Goal: Transaction & Acquisition: Purchase product/service

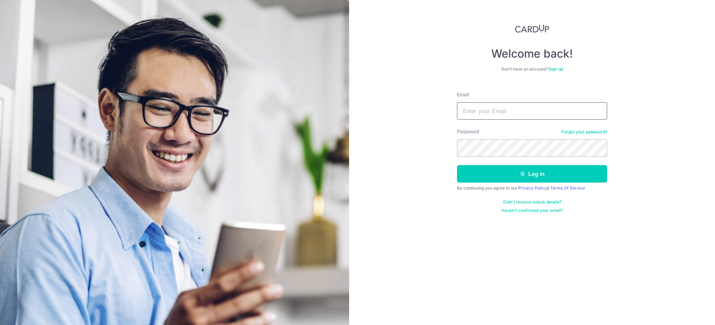
click at [515, 116] on input "Email" at bounding box center [532, 110] width 150 height 17
type input "puayhoon@phc.com.sg"
click at [457, 165] on button "Log in" at bounding box center [532, 173] width 150 height 17
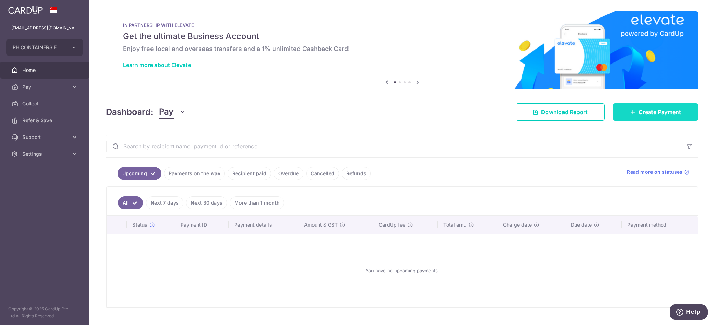
click at [644, 109] on span "Create Payment" at bounding box center [660, 112] width 43 height 8
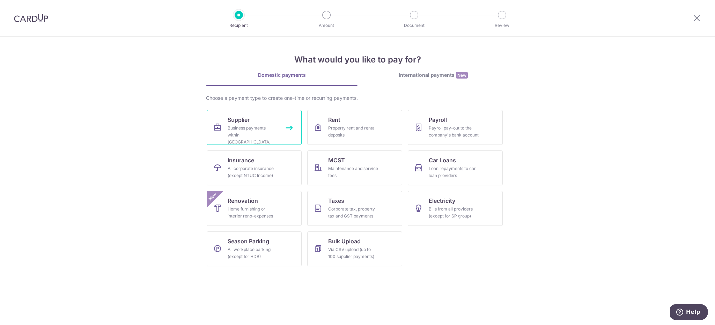
click at [247, 121] on span "Supplier" at bounding box center [239, 120] width 22 height 8
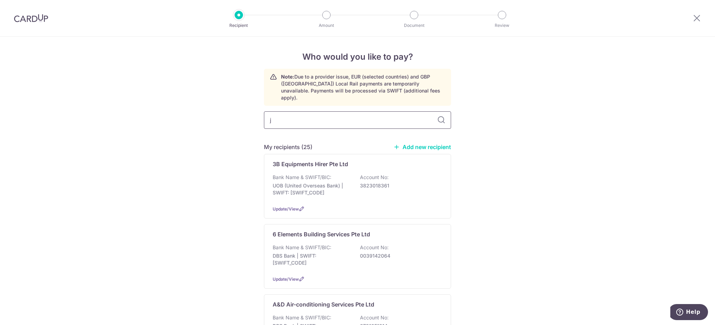
type input "jt"
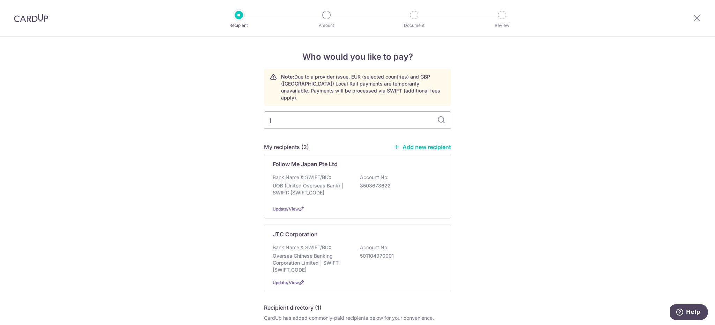
type input "jc"
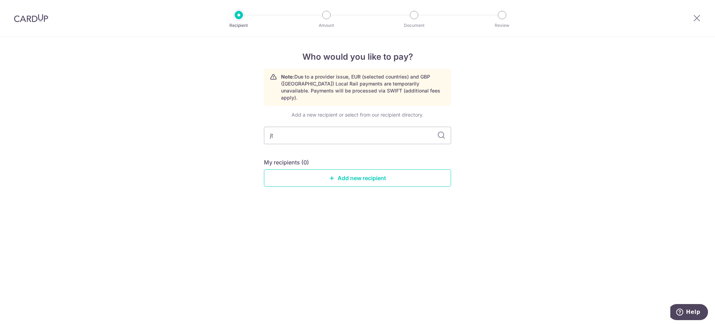
type input "jtc"
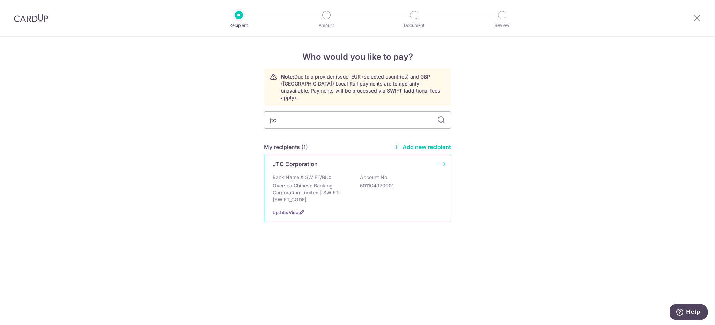
click at [294, 174] on p "Bank Name & SWIFT/BIC:" at bounding box center [302, 177] width 59 height 7
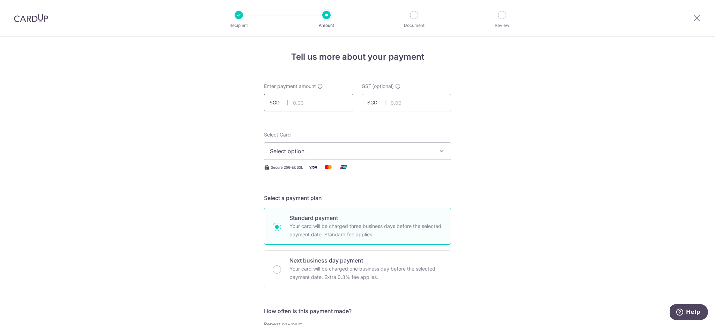
click at [291, 103] on input "text" at bounding box center [308, 102] width 89 height 17
type input "33,531.15"
click at [380, 135] on div "Select Card Select option Add credit card Your Cards **** 3011 **** 7062 **** 2…" at bounding box center [357, 145] width 187 height 29
click at [380, 152] on span "Select option" at bounding box center [351, 151] width 163 height 8
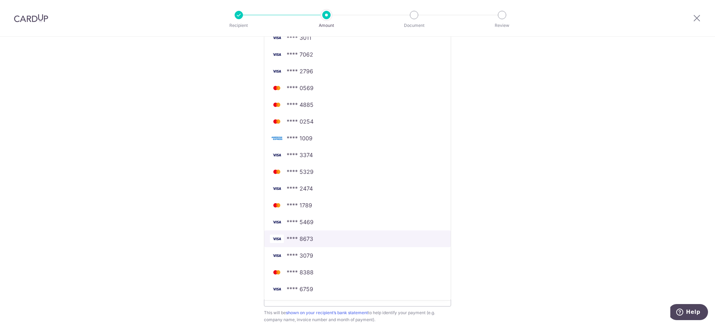
scroll to position [175, 0]
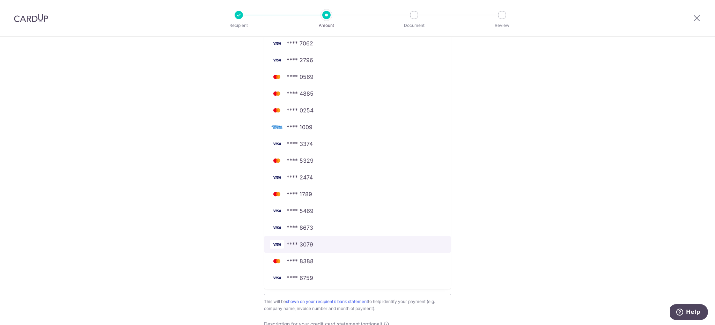
click at [315, 245] on span "**** 3079" at bounding box center [357, 244] width 175 height 8
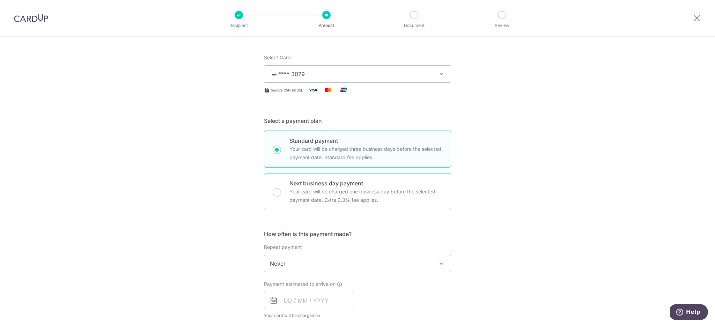
scroll to position [140, 0]
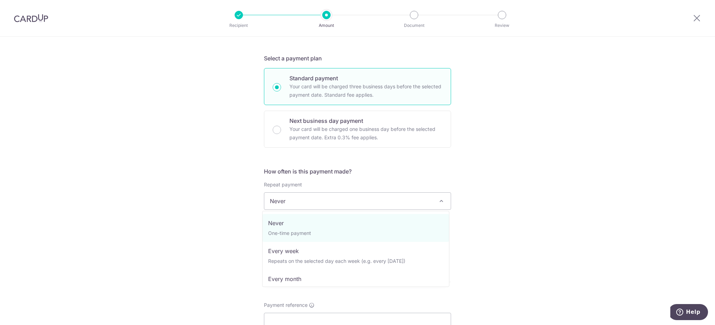
click at [343, 204] on span "Never" at bounding box center [357, 201] width 186 height 17
click at [342, 204] on span "Never" at bounding box center [357, 201] width 186 height 17
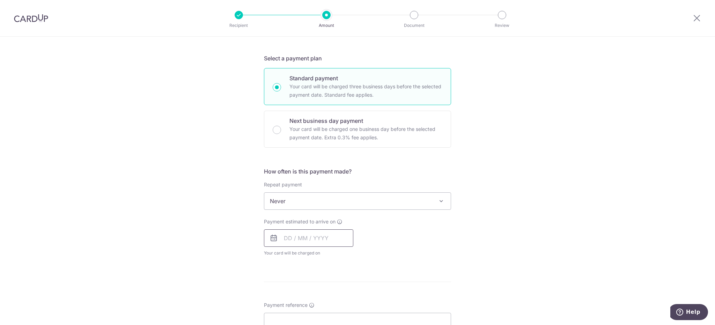
click at [331, 240] on input "text" at bounding box center [308, 237] width 89 height 17
click at [305, 316] on link "16" at bounding box center [306, 315] width 11 height 11
type input "16/09/2025"
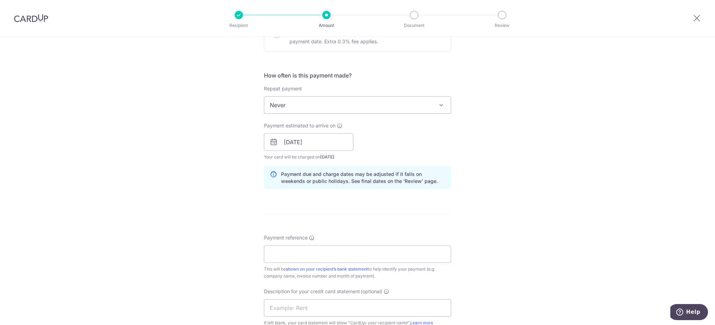
scroll to position [244, 0]
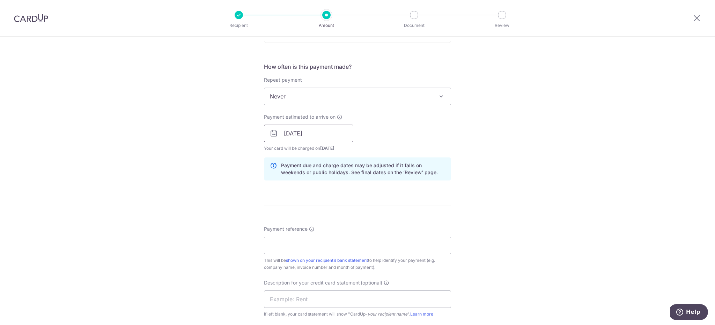
click at [328, 134] on input "16/09/2025" at bounding box center [308, 133] width 89 height 17
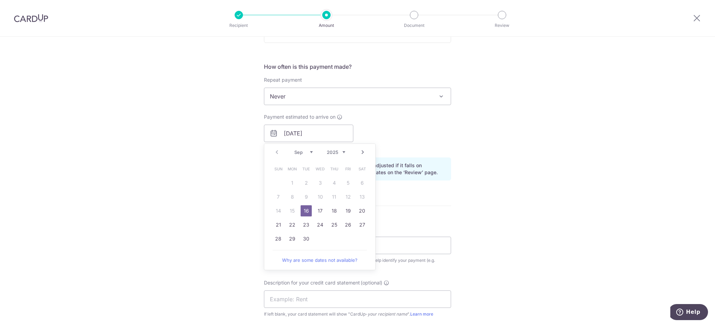
click at [302, 211] on link "16" at bounding box center [306, 210] width 11 height 11
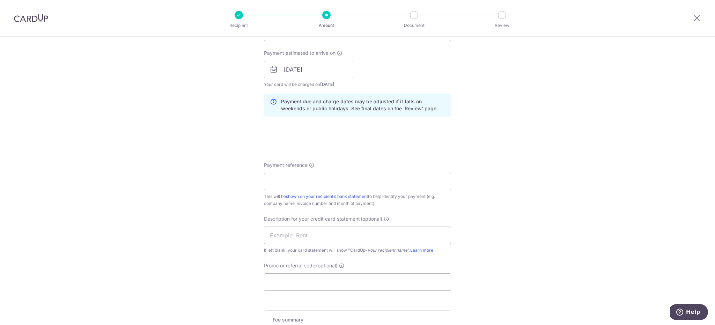
scroll to position [349, 0]
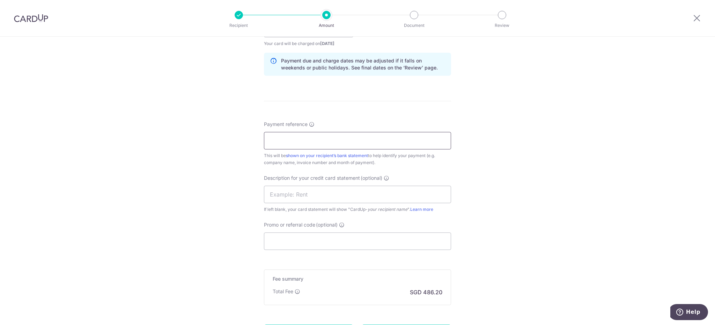
click at [327, 146] on input "Payment reference" at bounding box center [357, 140] width 187 height 17
click at [282, 140] on input "Ac 1400000670 September Statement" at bounding box center [357, 140] width 187 height 17
click at [341, 141] on input "Ac 1400000670 September Statement" at bounding box center [357, 140] width 187 height 17
click at [342, 142] on input "Ac 1400000670 Sep Statement PH Cont" at bounding box center [357, 140] width 187 height 17
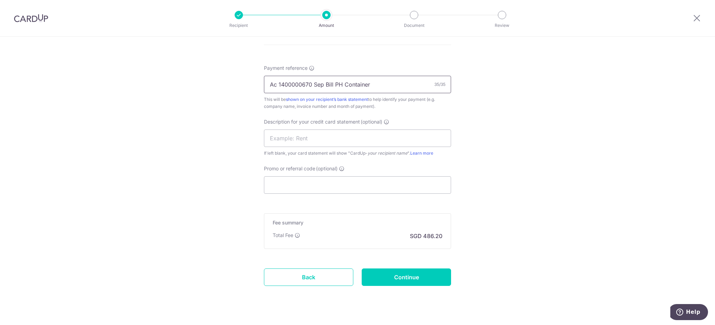
scroll to position [418, 0]
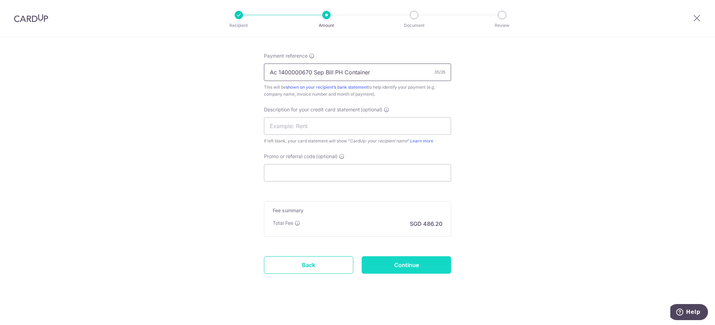
type input "Ac 1400000670 Sep Bill PH Container"
click at [418, 267] on input "Continue" at bounding box center [406, 264] width 89 height 17
type input "Create Schedule"
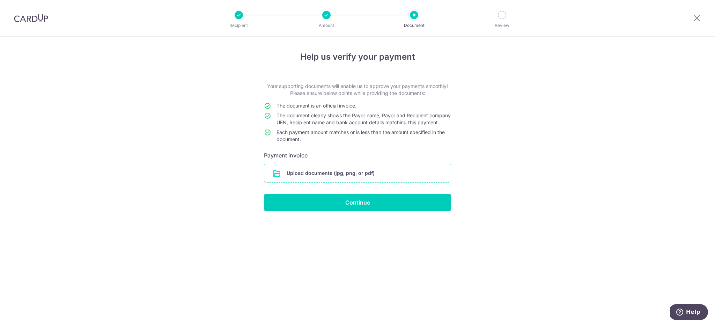
click at [369, 178] on input "file" at bounding box center [357, 173] width 186 height 18
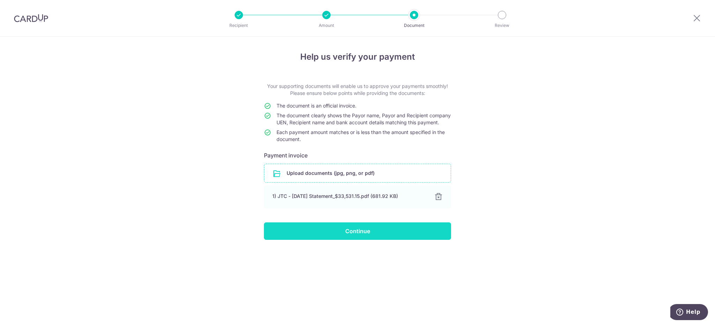
click at [356, 240] on input "Continue" at bounding box center [357, 230] width 187 height 17
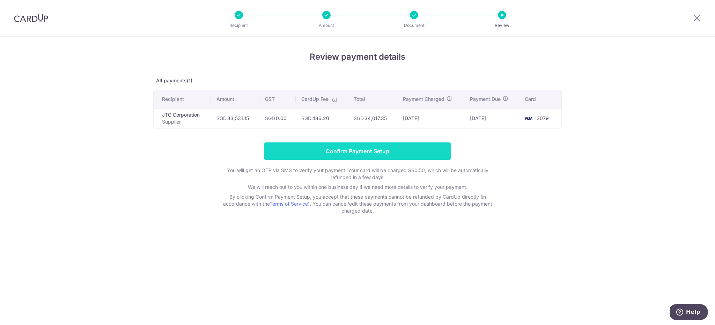
click at [342, 156] on input "Confirm Payment Setup" at bounding box center [357, 150] width 187 height 17
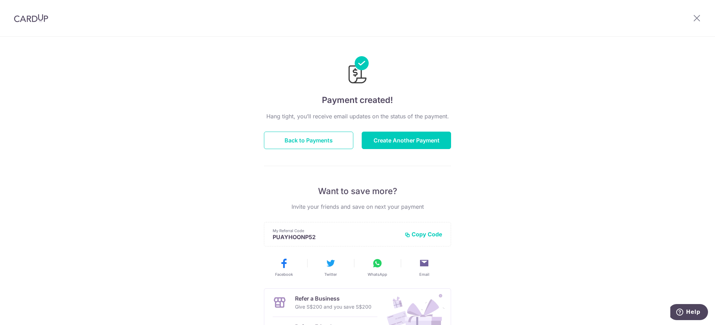
click at [38, 12] on div at bounding box center [31, 18] width 62 height 36
drag, startPoint x: 39, startPoint y: 18, endPoint x: 72, endPoint y: 43, distance: 41.3
click at [39, 18] on img at bounding box center [31, 18] width 34 height 8
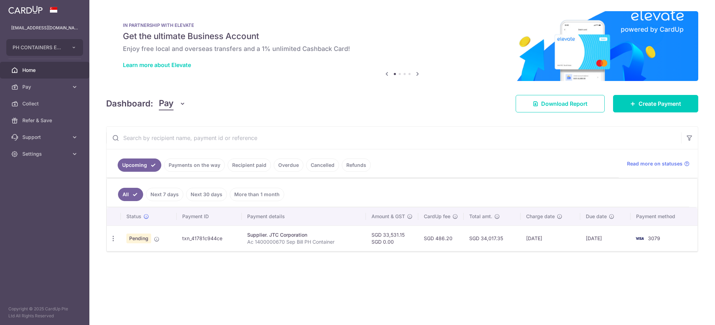
click at [287, 145] on input "text" at bounding box center [394, 138] width 575 height 22
click at [45, 154] on span "Settings" at bounding box center [45, 154] width 46 height 7
click at [39, 185] on span "Logout" at bounding box center [45, 187] width 46 height 7
